Goal: Complete application form: Complete application form

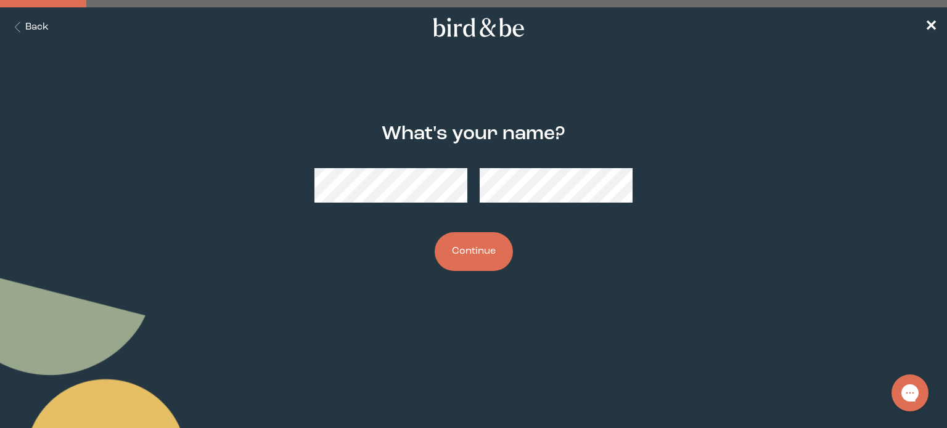
click at [470, 251] on button "Continue" at bounding box center [473, 251] width 78 height 39
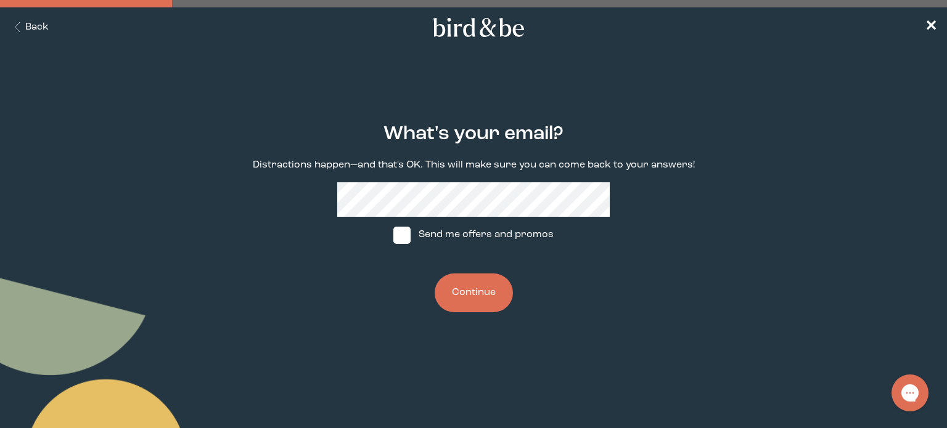
click at [470, 290] on button "Continue" at bounding box center [473, 293] width 78 height 39
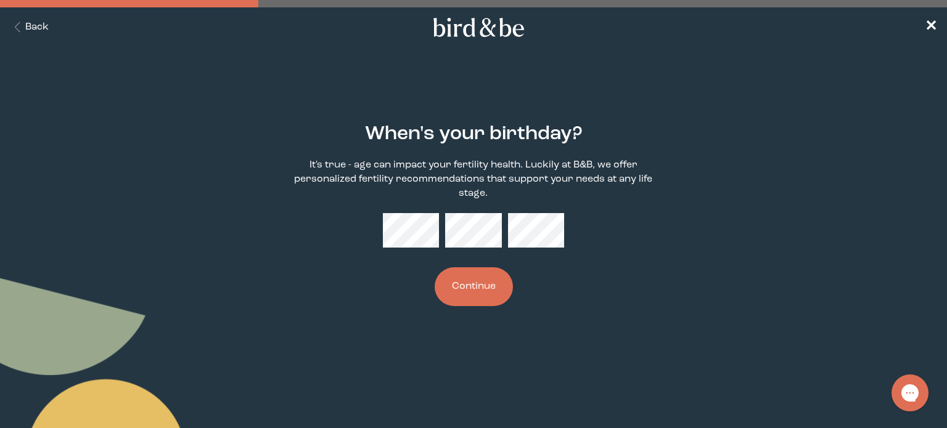
click at [486, 279] on button "Continue" at bounding box center [473, 286] width 78 height 39
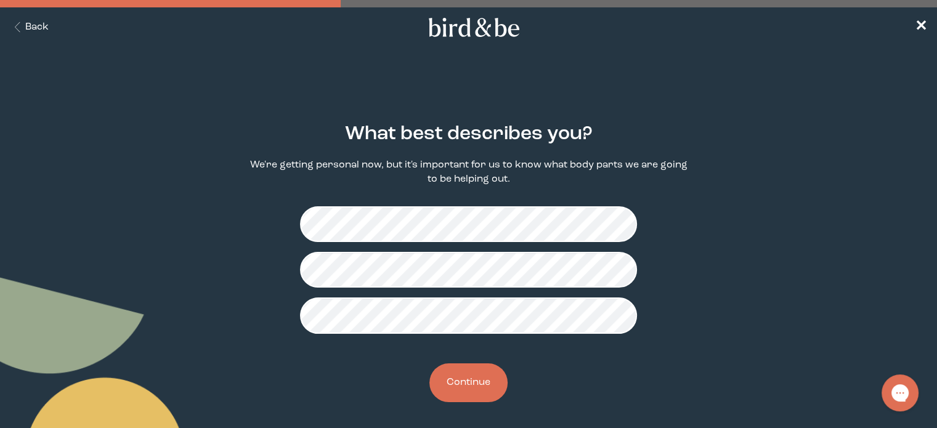
click at [482, 382] on button "Continue" at bounding box center [469, 383] width 78 height 39
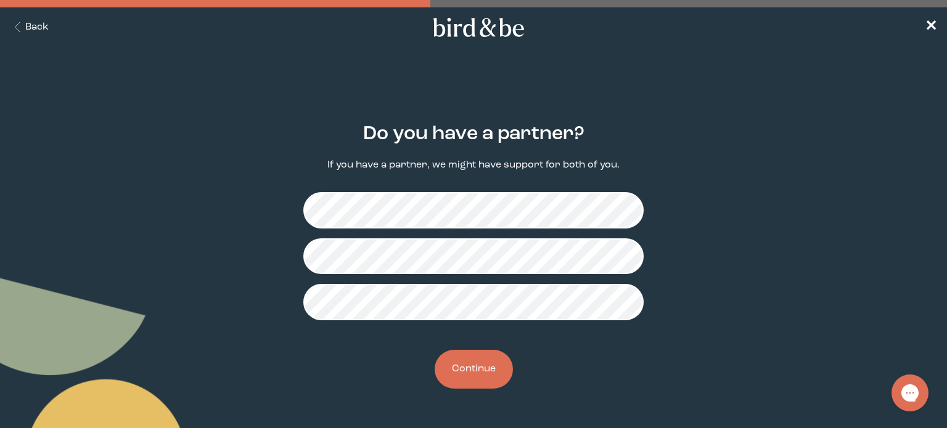
click at [483, 365] on button "Continue" at bounding box center [473, 369] width 78 height 39
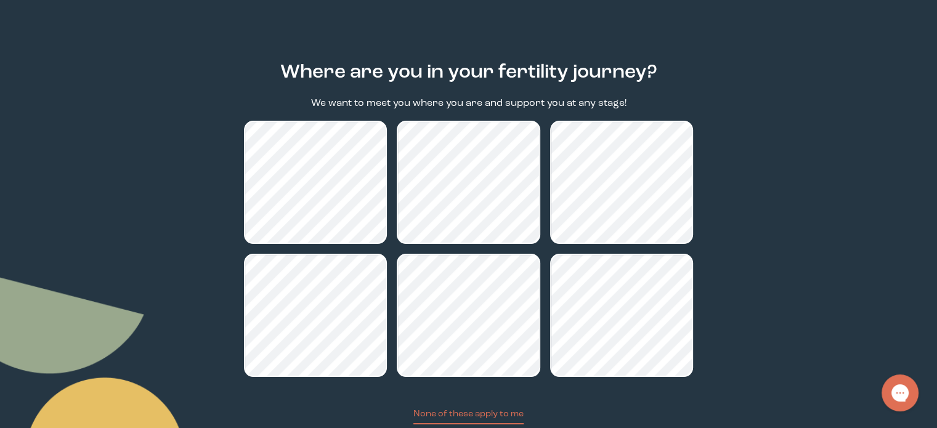
scroll to position [123, 0]
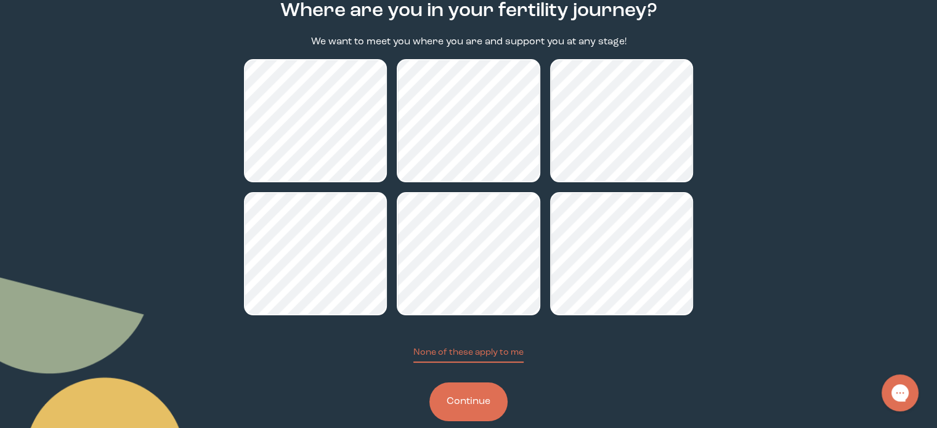
click at [493, 401] on button "Continue" at bounding box center [469, 402] width 78 height 39
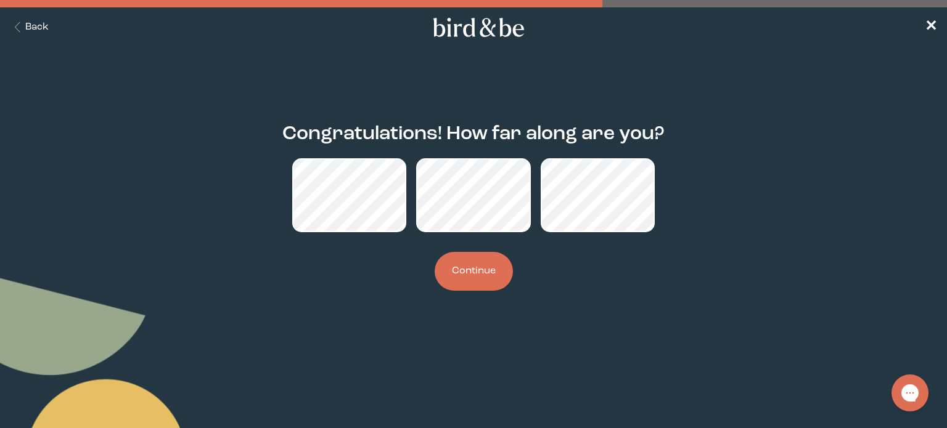
click at [467, 269] on button "Continue" at bounding box center [473, 271] width 78 height 39
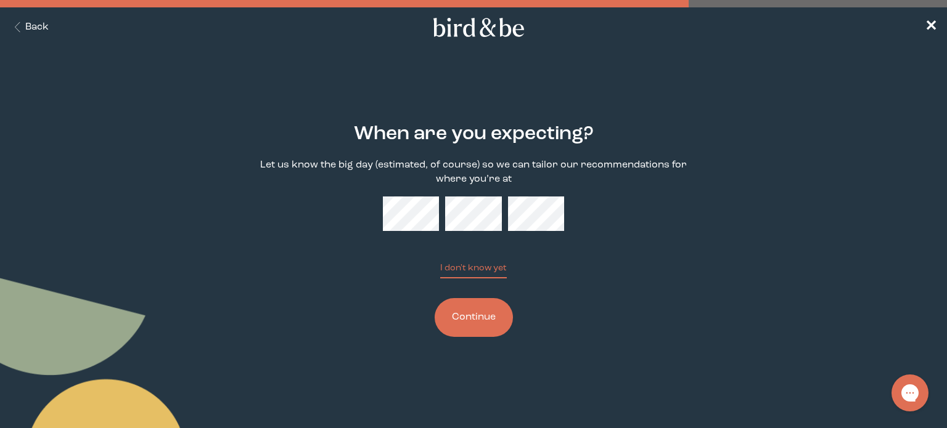
click at [483, 320] on button "Continue" at bounding box center [473, 317] width 78 height 39
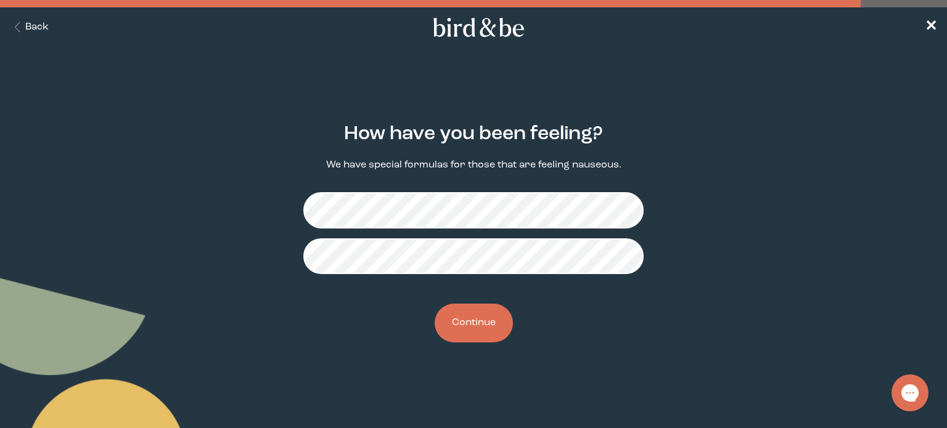
drag, startPoint x: 15, startPoint y: 15, endPoint x: 18, endPoint y: 23, distance: 9.4
click at [15, 15] on nav "Back ✕" at bounding box center [473, 26] width 947 height 39
click at [20, 26] on icon "Back Button" at bounding box center [17, 27] width 15 height 10
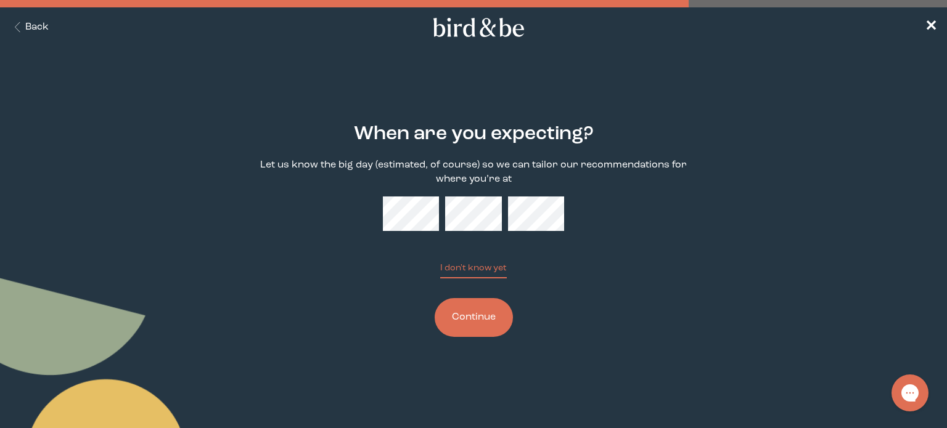
click at [471, 316] on button "Continue" at bounding box center [473, 317] width 78 height 39
click at [567, 282] on div "When are you expecting? Let us know the big day (estimated, of course) so we ca…" at bounding box center [473, 230] width 454 height 253
click at [494, 327] on button "Continue" at bounding box center [473, 317] width 78 height 39
click at [613, 325] on div "When are you expecting? Let us know the big day (estimated, of course) so we ca…" at bounding box center [473, 230] width 454 height 253
click at [490, 309] on button "Continue" at bounding box center [473, 317] width 78 height 39
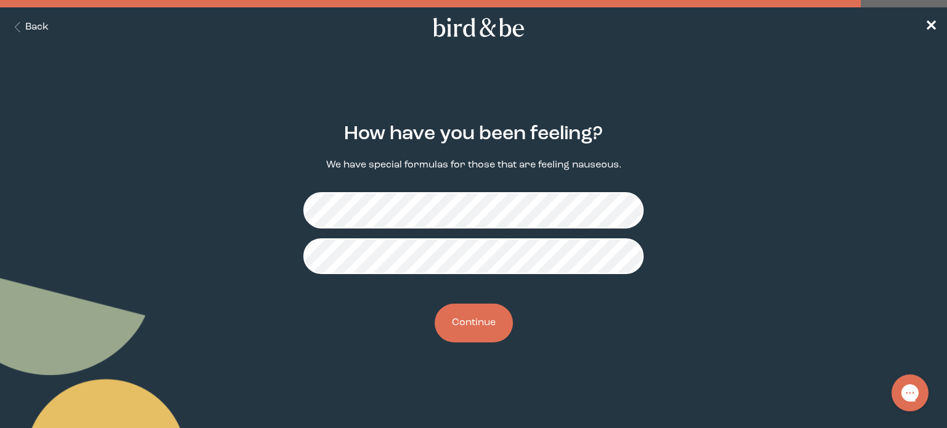
click at [478, 324] on button "Continue" at bounding box center [473, 323] width 78 height 39
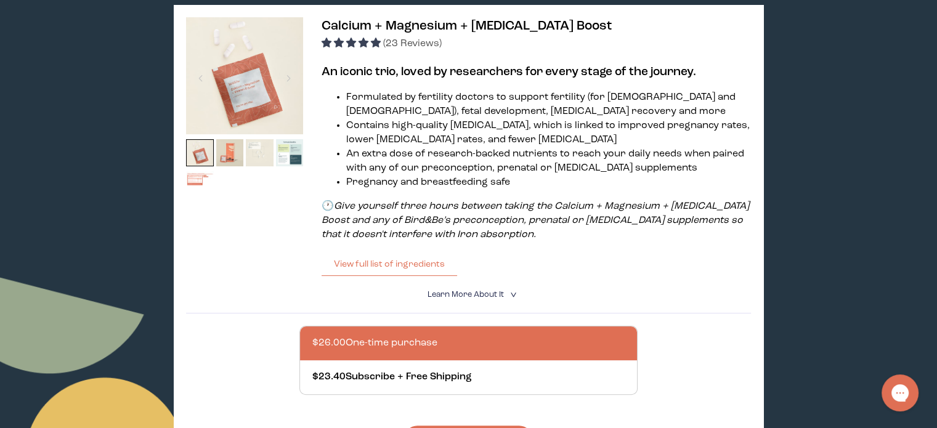
scroll to position [185, 0]
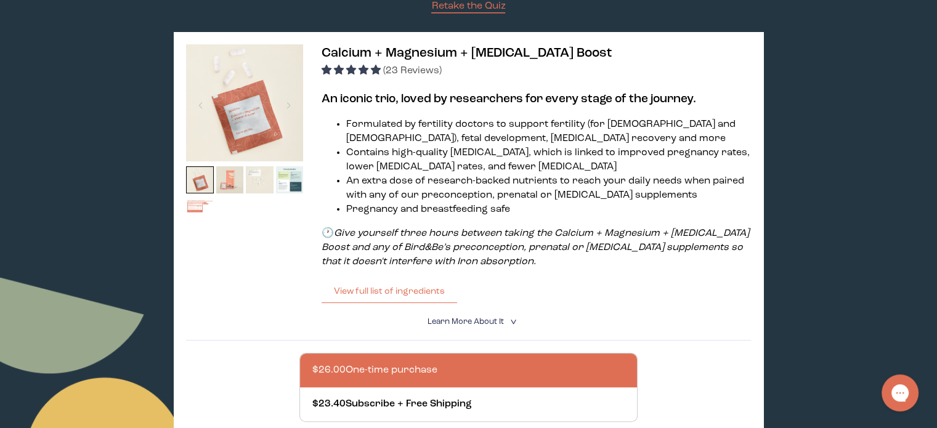
click at [229, 181] on img at bounding box center [230, 180] width 28 height 28
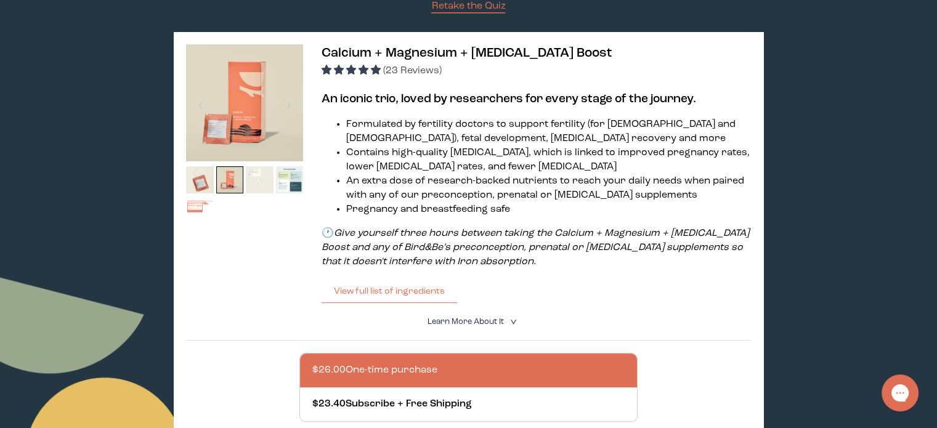
click at [266, 186] on img at bounding box center [260, 180] width 28 height 28
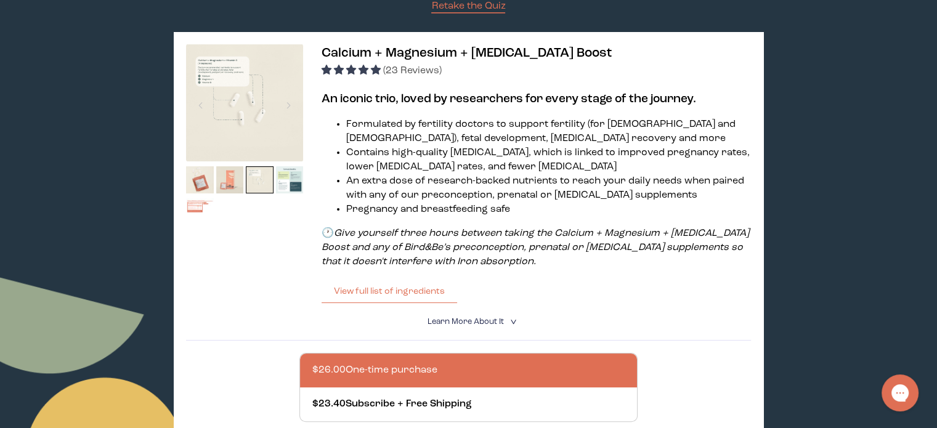
click at [229, 178] on img at bounding box center [230, 180] width 28 height 28
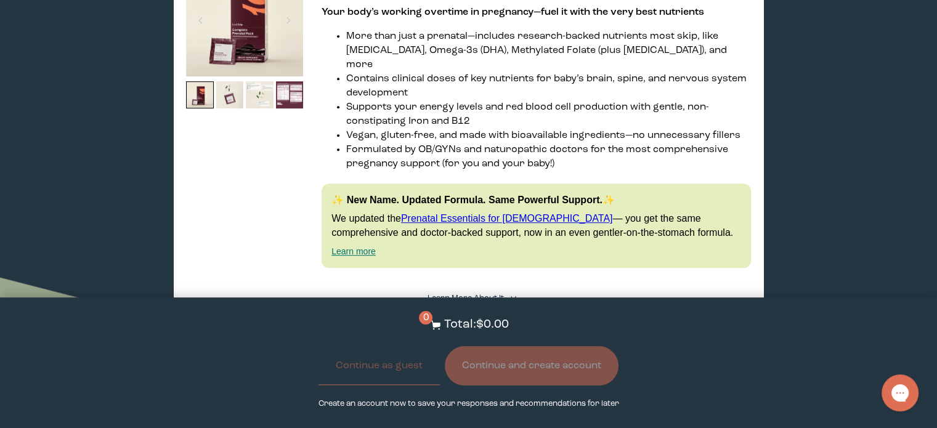
scroll to position [678, 0]
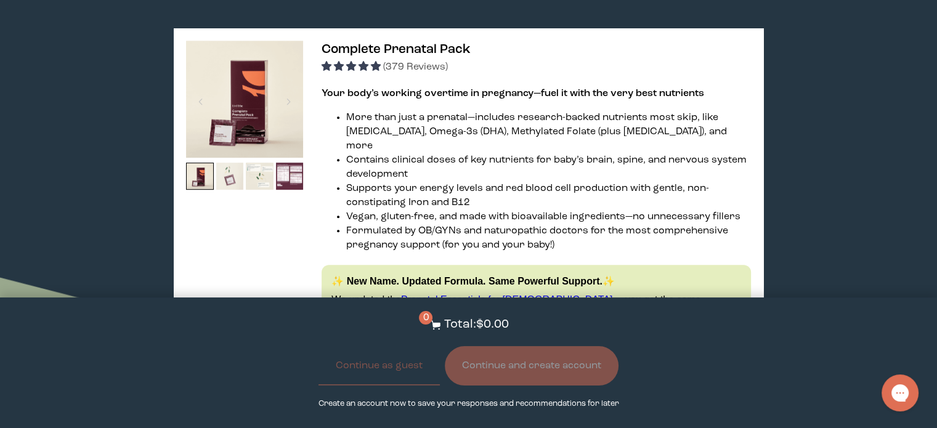
click at [224, 173] on img at bounding box center [230, 177] width 28 height 28
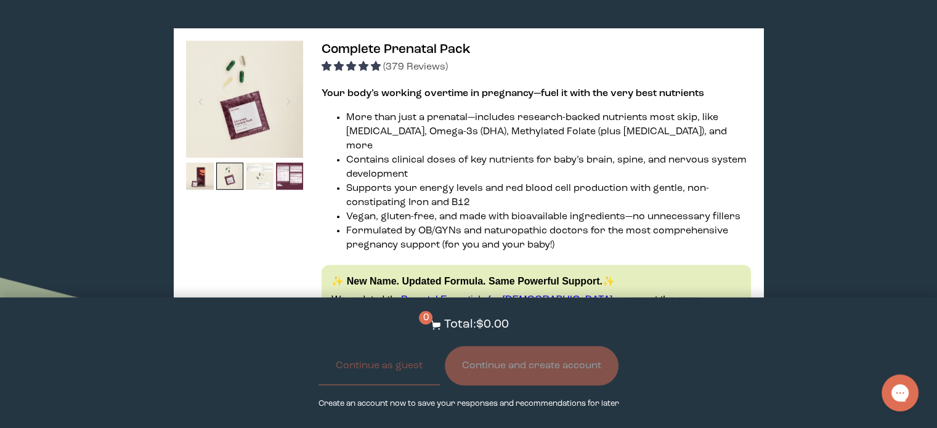
click at [253, 177] on img at bounding box center [260, 177] width 28 height 28
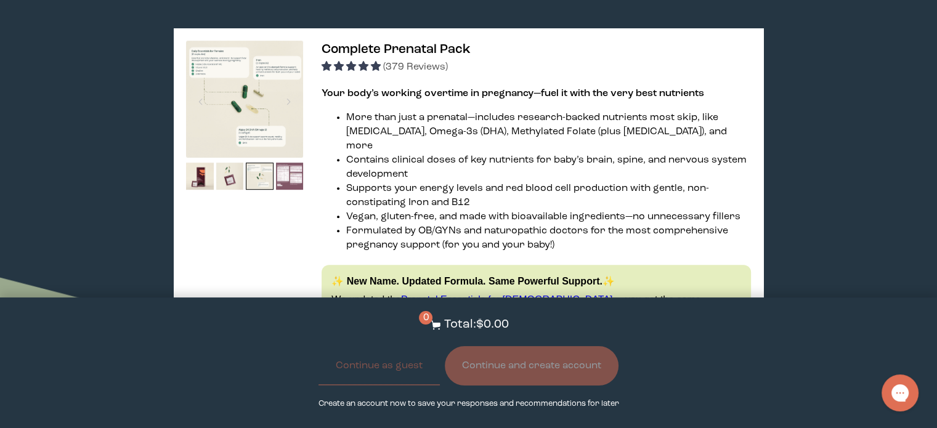
click at [287, 180] on img at bounding box center [290, 177] width 28 height 28
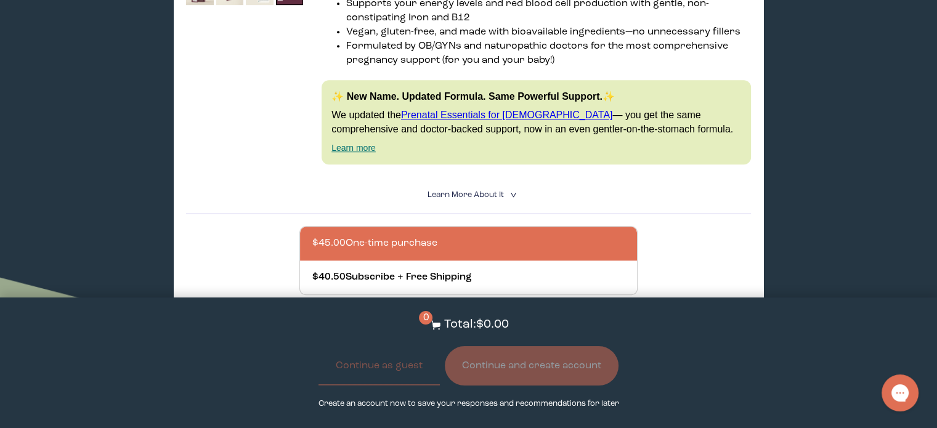
scroll to position [986, 0]
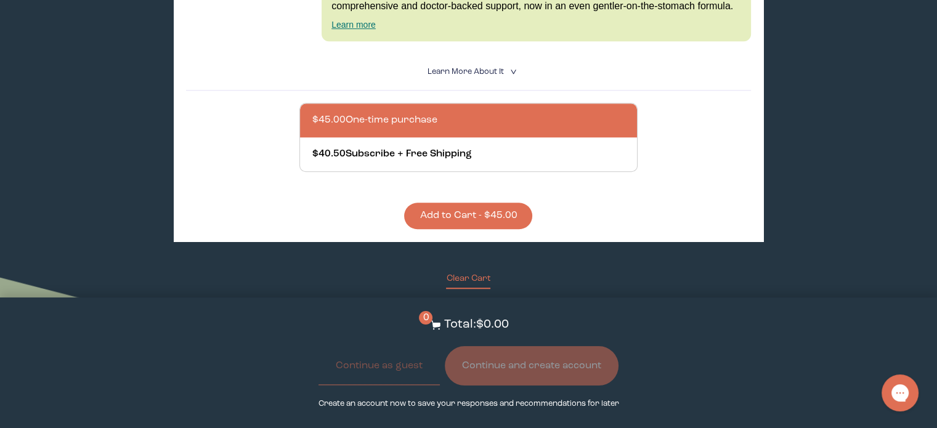
click at [436, 208] on button "Add to Cart - $45.00" at bounding box center [468, 216] width 128 height 26
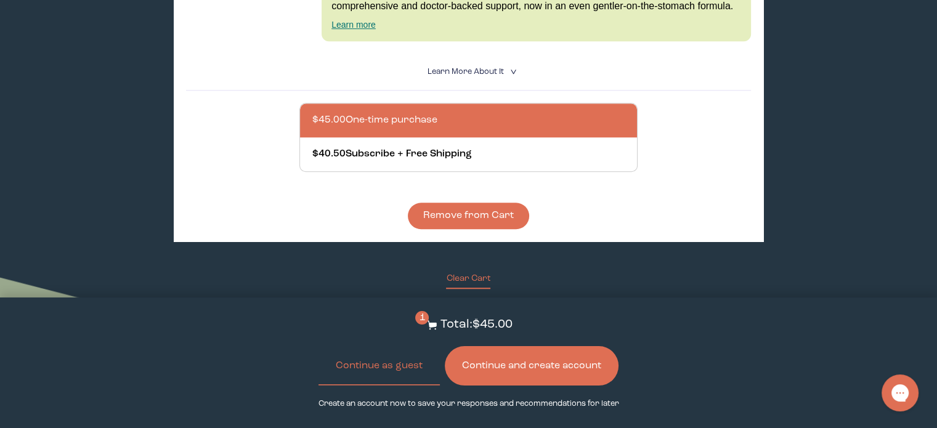
click at [532, 364] on button "Continue and create account" at bounding box center [532, 365] width 174 height 39
